Goal: Information Seeking & Learning: Check status

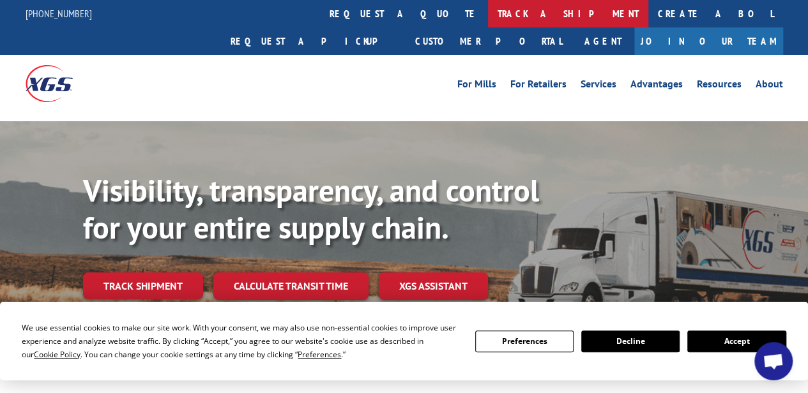
click at [488, 11] on link "track a shipment" at bounding box center [568, 13] width 160 height 27
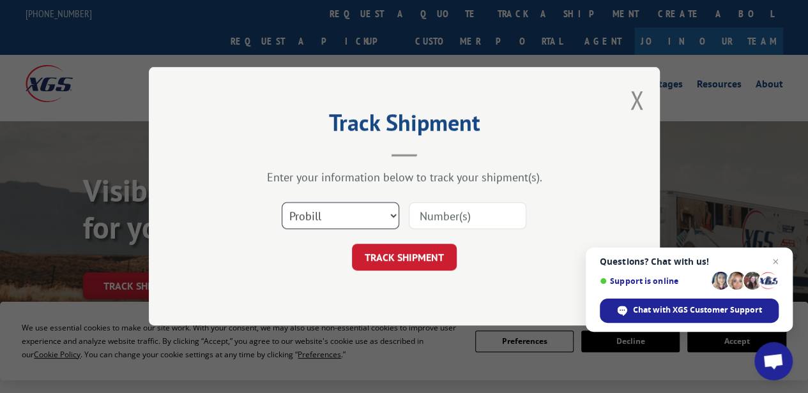
click at [369, 222] on select "Select category... Probill BOL PO" at bounding box center [341, 216] width 118 height 27
select select "bol"
click at [282, 203] on select "Select category... Probill BOL PO" at bounding box center [341, 216] width 118 height 27
click at [436, 214] on input at bounding box center [468, 216] width 118 height 27
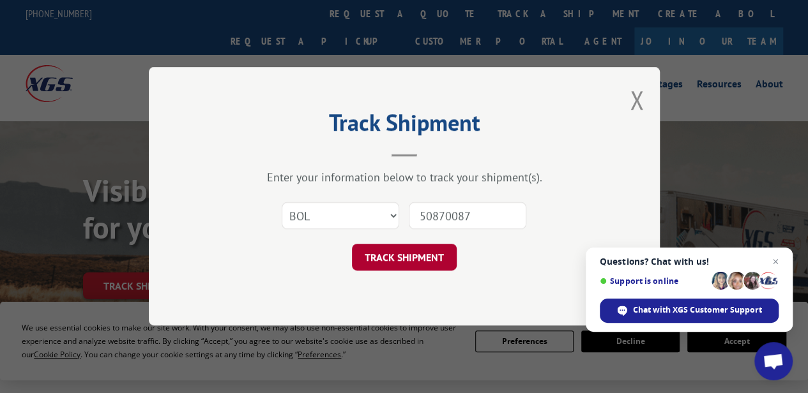
type input "50870087"
click at [411, 259] on button "TRACK SHIPMENT" at bounding box center [404, 258] width 105 height 27
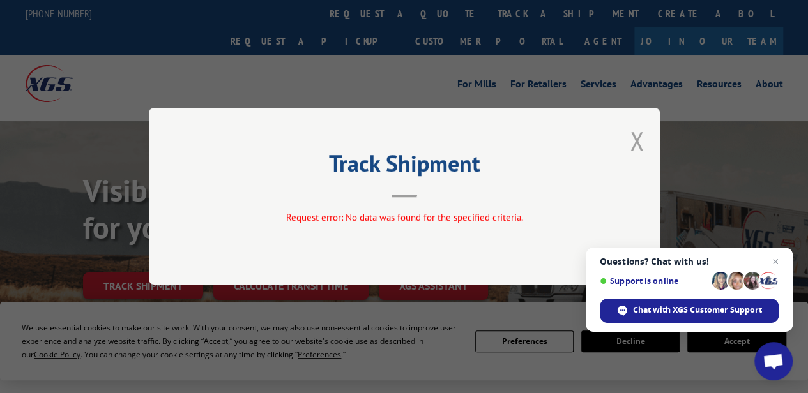
click at [636, 142] on button "Close modal" at bounding box center [637, 141] width 14 height 34
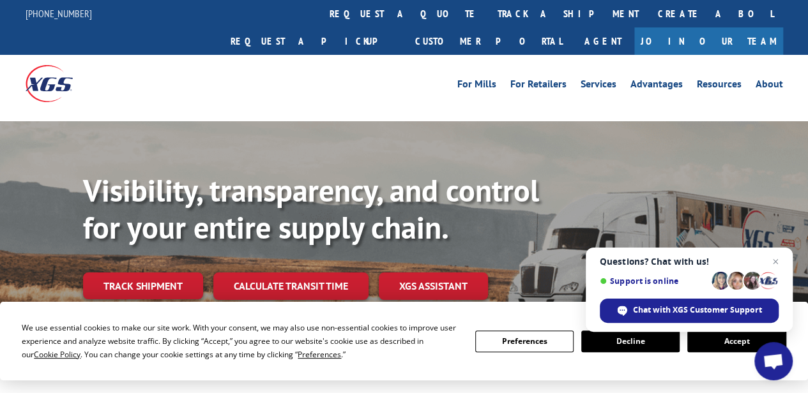
click at [378, 112] on div at bounding box center [404, 117] width 808 height 10
